Goal: Task Accomplishment & Management: Manage account settings

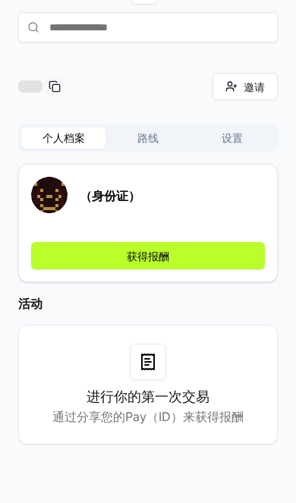
scroll to position [121, 0]
click at [144, 242] on button "获得报酬" at bounding box center [147, 255] width 233 height 27
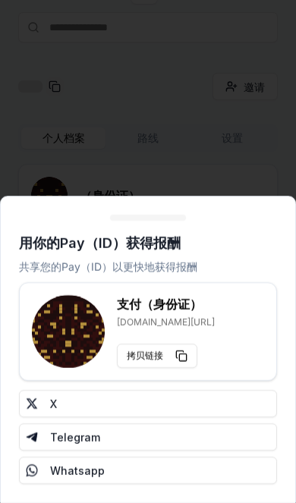
click at [237, 321] on div "支付（身份证） reveel.id/支付/ 拷贝链接" at bounding box center [148, 331] width 232 height 73
click at [71, 331] on rect at bounding box center [69, 329] width 3 height 3
click at [211, 401] on button "X" at bounding box center [148, 403] width 258 height 27
click at [195, 150] on div at bounding box center [148, 251] width 296 height 503
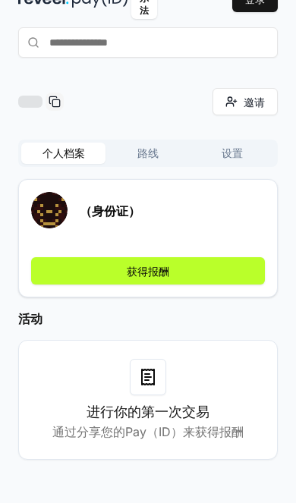
scroll to position [63, 0]
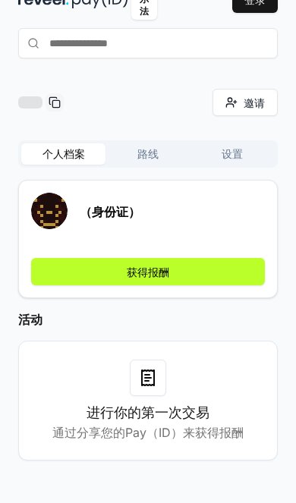
click at [118, 273] on button "获得报酬" at bounding box center [147, 271] width 233 height 27
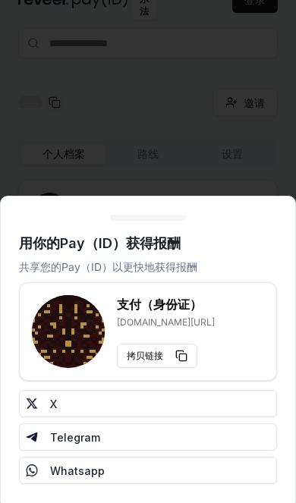
click at [173, 349] on button "拷贝链接" at bounding box center [157, 355] width 80 height 24
click at [190, 153] on div at bounding box center [148, 251] width 296 height 503
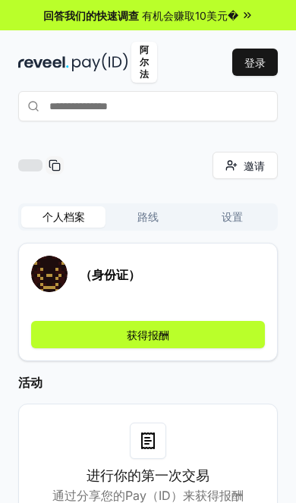
scroll to position [0, 0]
click at [150, 215] on button "路线" at bounding box center [147, 216] width 84 height 21
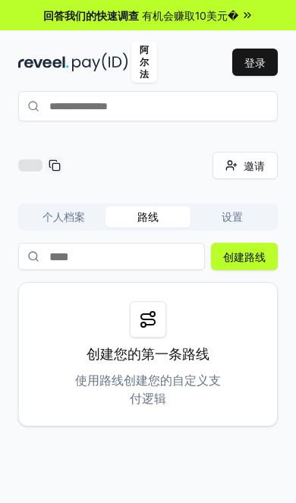
click at [129, 218] on button "路线" at bounding box center [147, 216] width 84 height 21
click at [265, 63] on button "登录" at bounding box center [254, 62] width 45 height 27
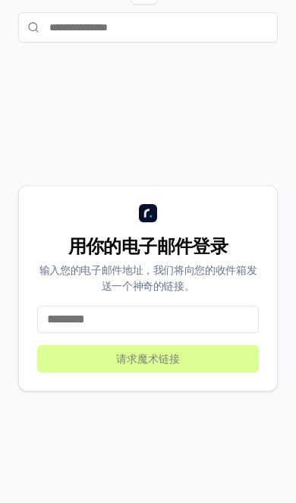
scroll to position [168, 0]
click at [221, 306] on input at bounding box center [147, 319] width 221 height 27
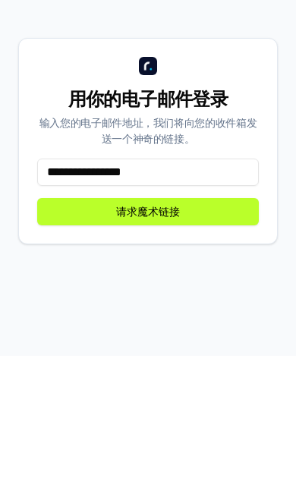
type input "**********"
click at [186, 345] on button "请求魔术链接" at bounding box center [147, 358] width 221 height 27
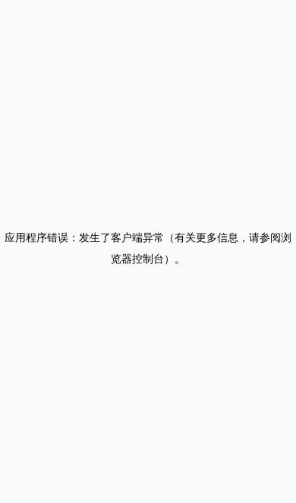
scroll to position [0, 0]
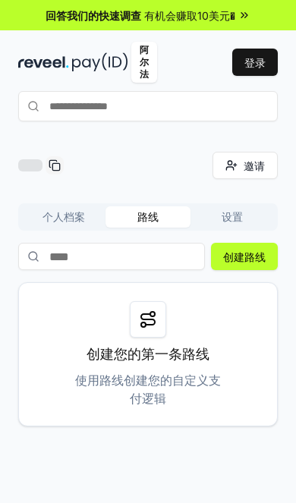
click at [235, 20] on div "有机会赚取10美元�" at bounding box center [197, 16] width 106 height 16
click at [95, 211] on button "个人档案" at bounding box center [63, 216] width 84 height 21
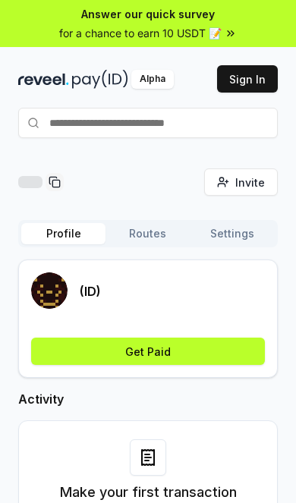
click at [245, 71] on button "Sign In" at bounding box center [247, 78] width 61 height 27
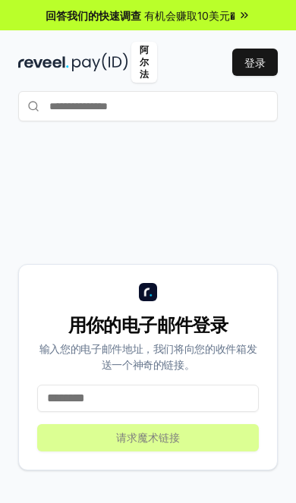
click at [169, 412] on input at bounding box center [147, 397] width 221 height 27
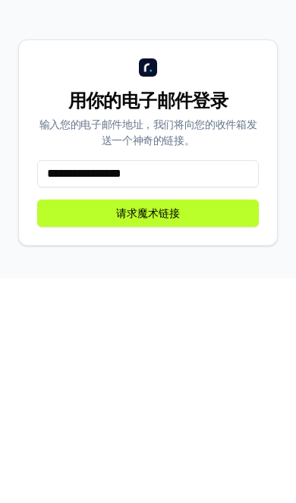
type input "**********"
click at [229, 424] on button "请求魔术链接" at bounding box center [147, 437] width 221 height 27
